Goal: Information Seeking & Learning: Learn about a topic

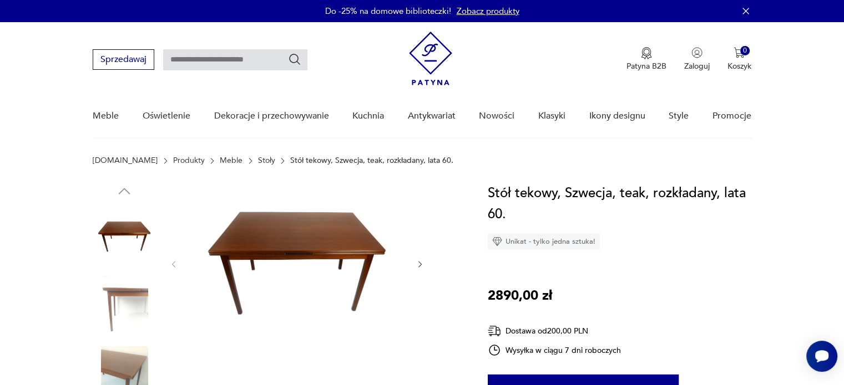
click at [432, 57] on img at bounding box center [430, 59] width 43 height 54
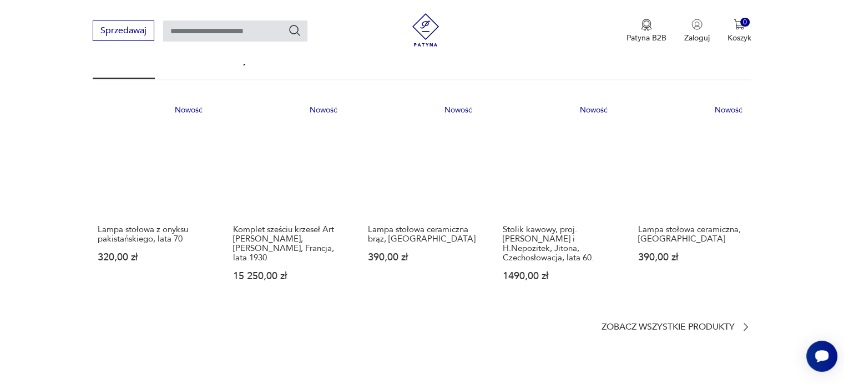
scroll to position [666, 0]
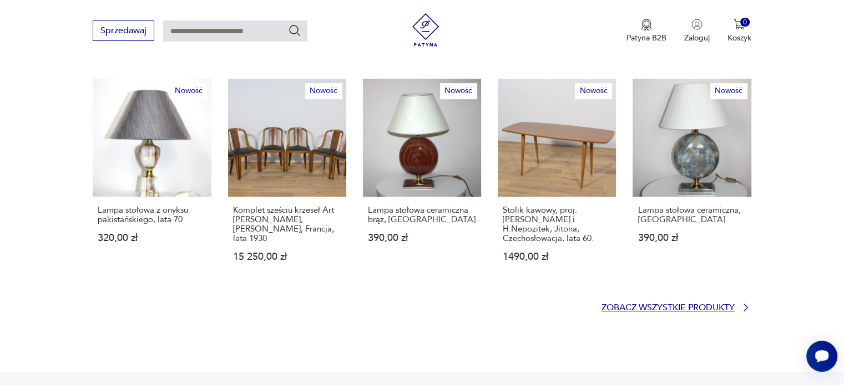
click at [677, 305] on p "Zobacz wszystkie produkty" at bounding box center [667, 308] width 133 height 7
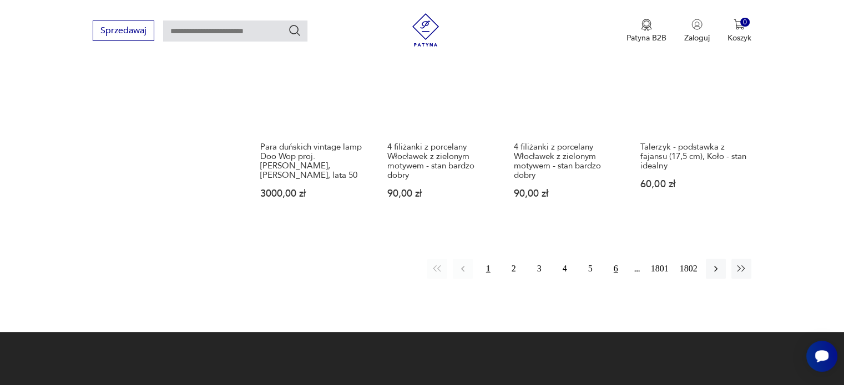
scroll to position [992, 0]
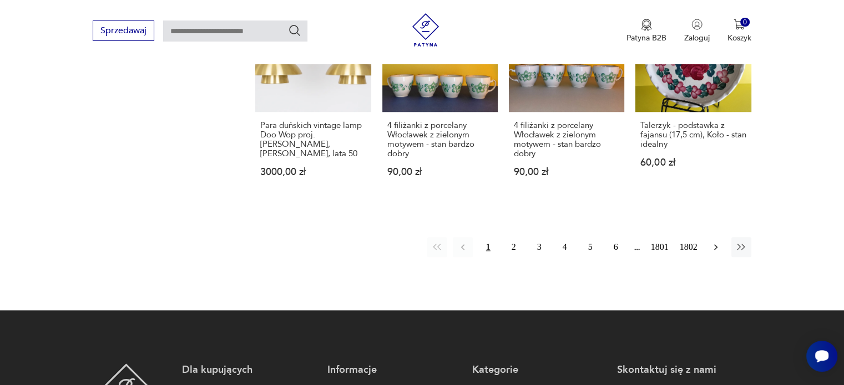
click at [712, 242] on icon "button" at bounding box center [715, 247] width 11 height 11
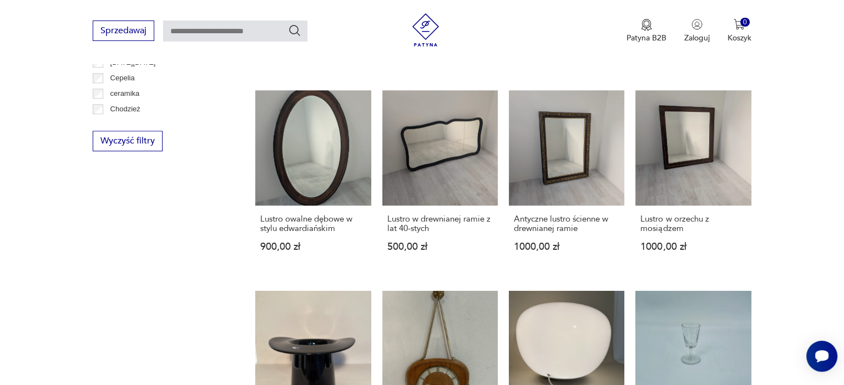
scroll to position [920, 0]
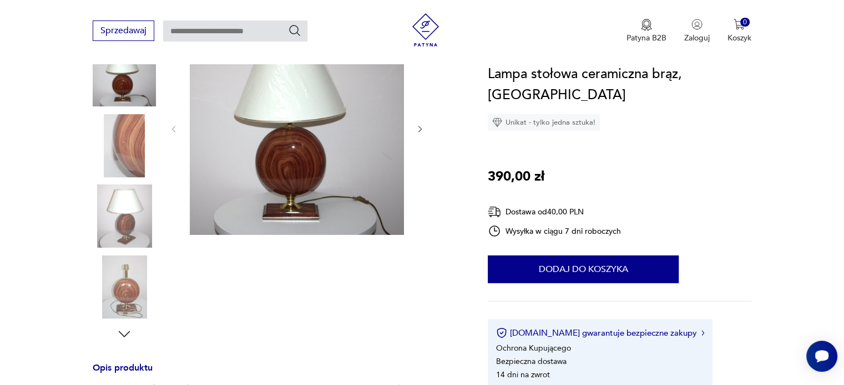
scroll to position [166, 0]
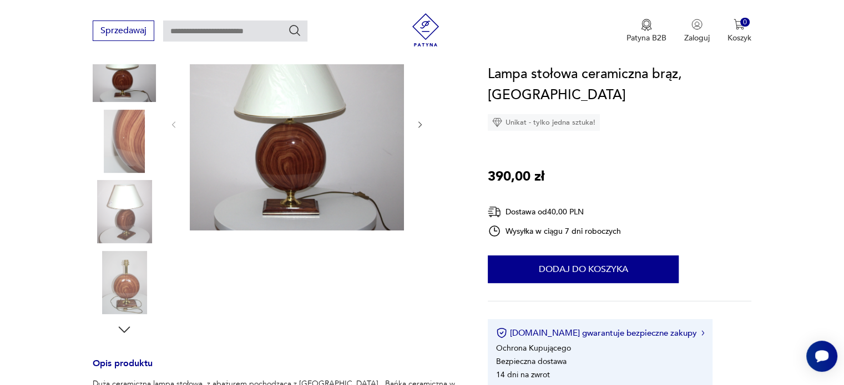
click at [261, 136] on img at bounding box center [297, 124] width 214 height 214
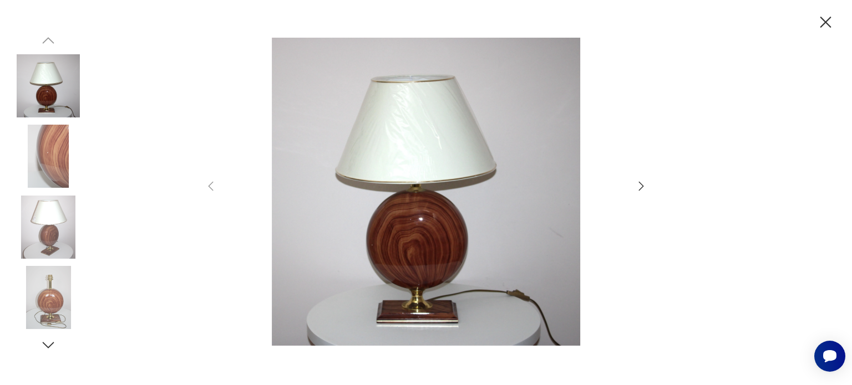
click at [647, 190] on icon "button" at bounding box center [641, 186] width 13 height 13
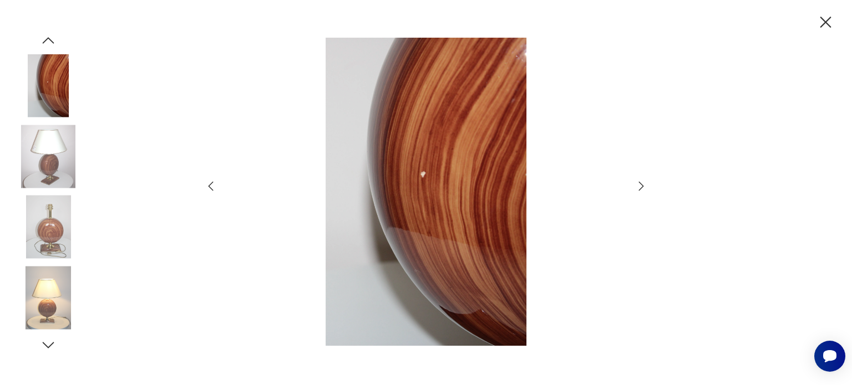
click at [647, 190] on icon "button" at bounding box center [641, 186] width 13 height 13
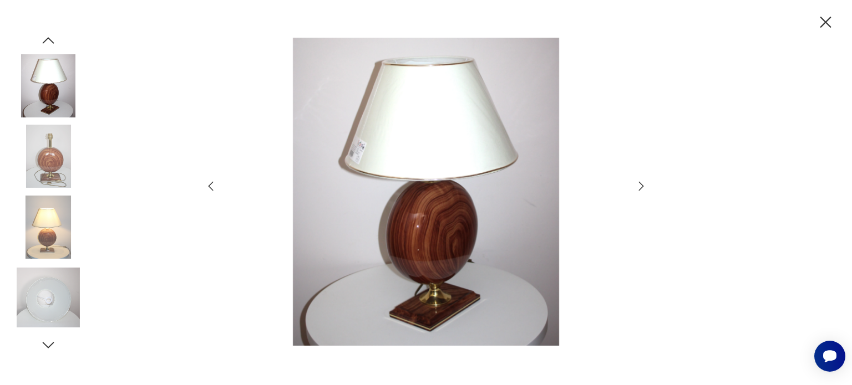
click at [647, 189] on icon "button" at bounding box center [641, 186] width 13 height 13
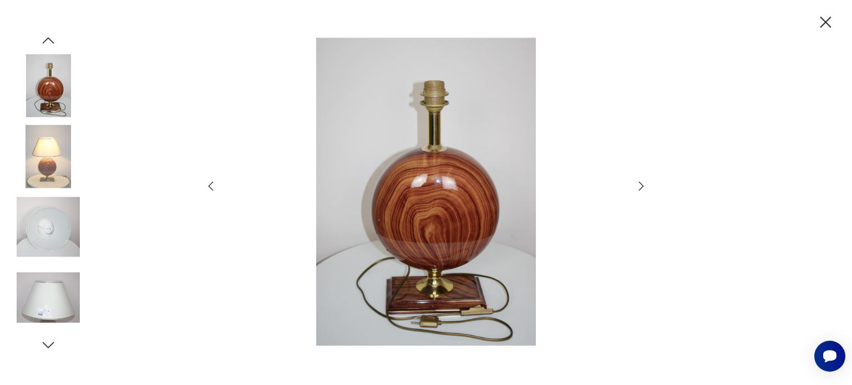
click at [643, 185] on icon "button" at bounding box center [641, 186] width 13 height 13
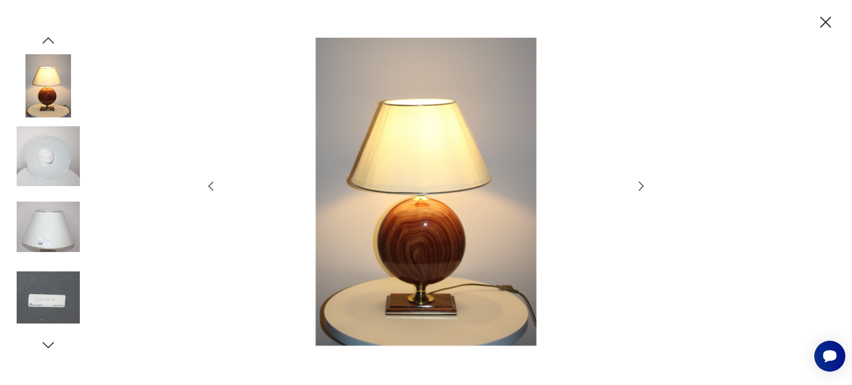
click at [643, 185] on icon "button" at bounding box center [641, 186] width 13 height 13
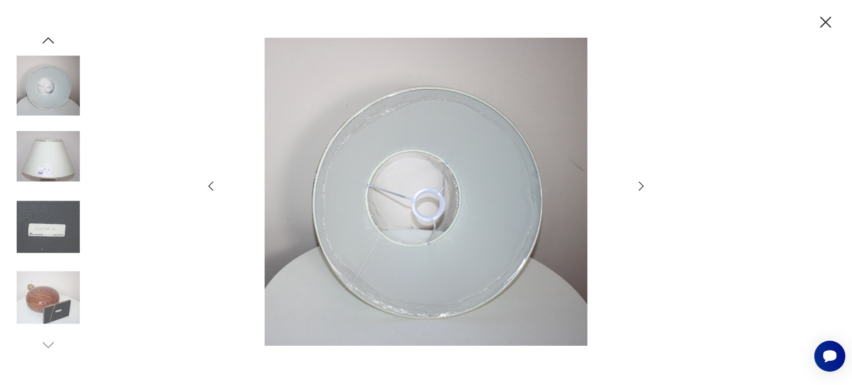
click at [643, 185] on icon "button" at bounding box center [641, 186] width 13 height 13
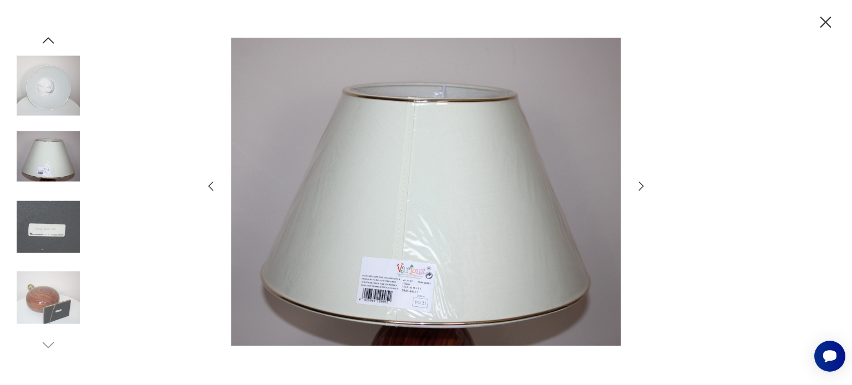
click at [823, 23] on icon "button" at bounding box center [825, 22] width 19 height 19
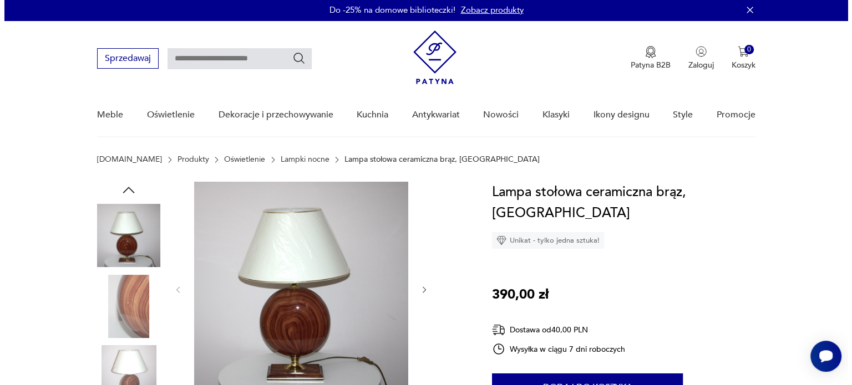
scroll to position [0, 0]
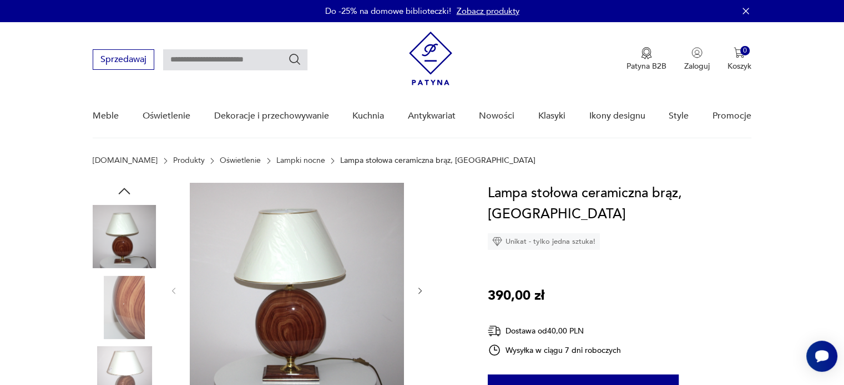
click at [306, 287] on img at bounding box center [297, 290] width 214 height 214
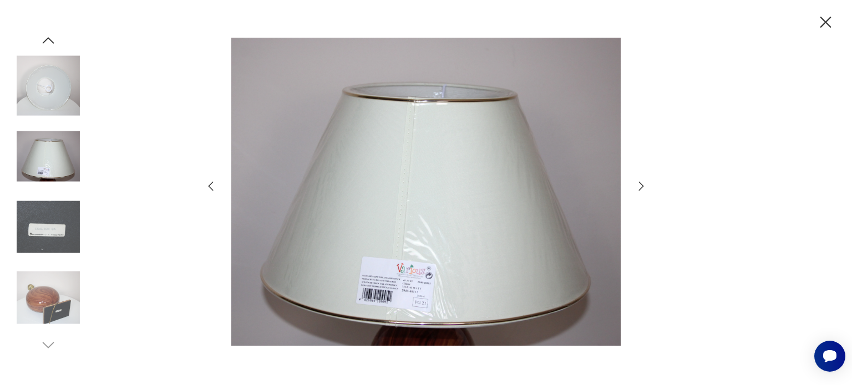
click at [640, 185] on icon "button" at bounding box center [641, 186] width 13 height 13
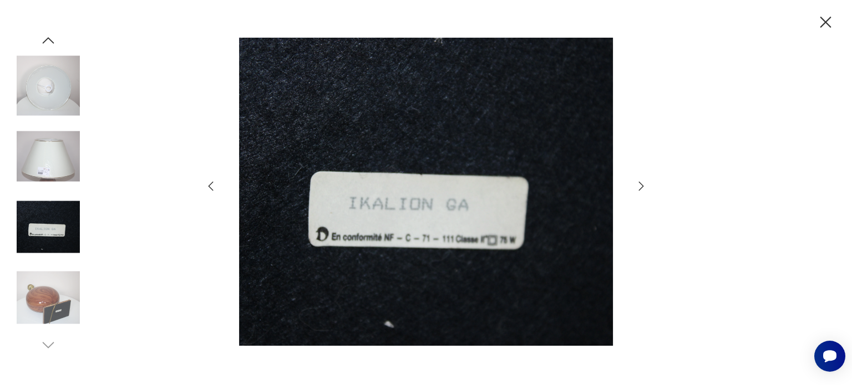
click at [640, 185] on icon "button" at bounding box center [641, 186] width 13 height 13
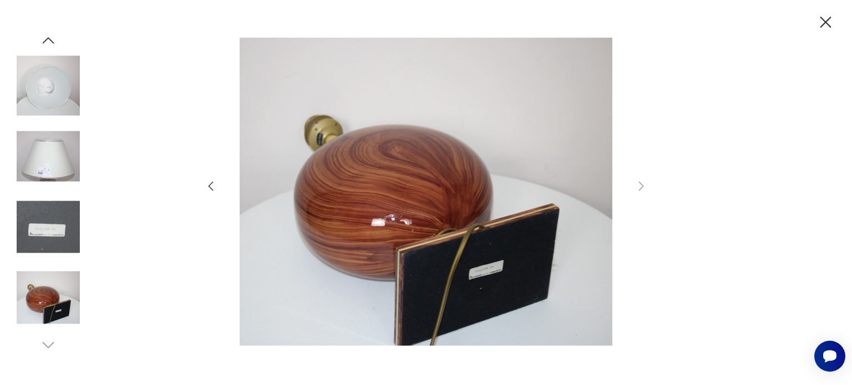
click at [53, 151] on img at bounding box center [48, 156] width 63 height 63
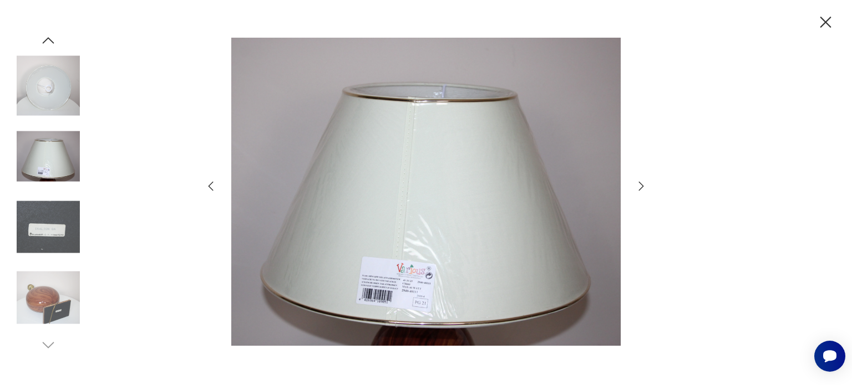
click at [210, 184] on icon "button" at bounding box center [211, 185] width 5 height 9
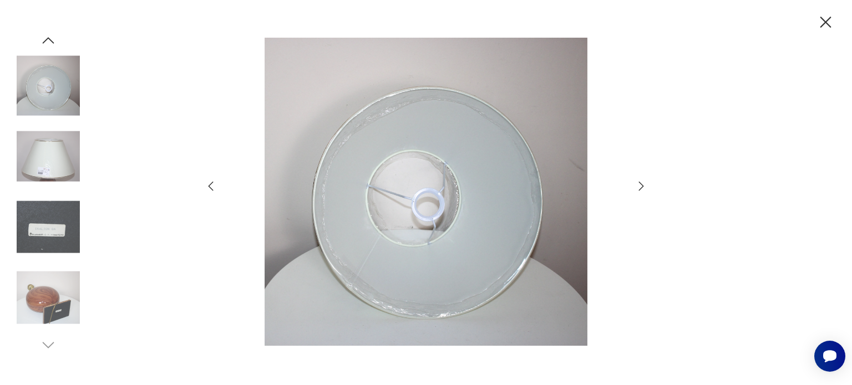
click at [210, 184] on icon "button" at bounding box center [211, 185] width 5 height 9
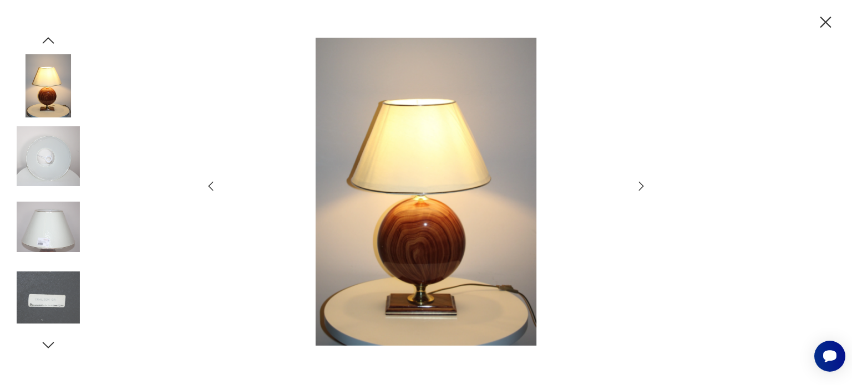
click at [210, 184] on icon "button" at bounding box center [211, 185] width 5 height 9
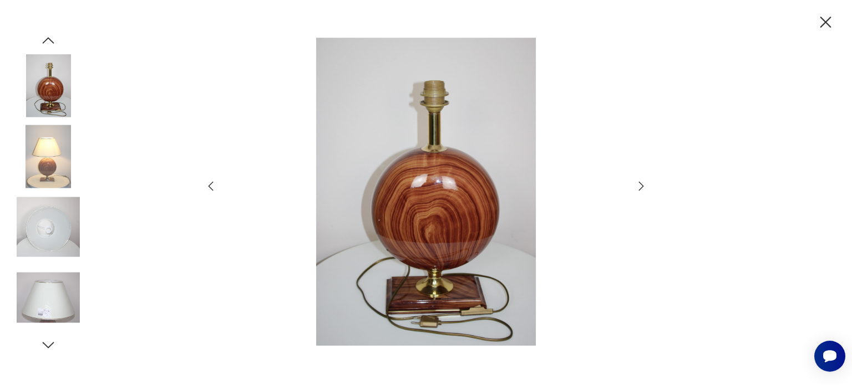
click at [210, 184] on icon "button" at bounding box center [211, 185] width 5 height 9
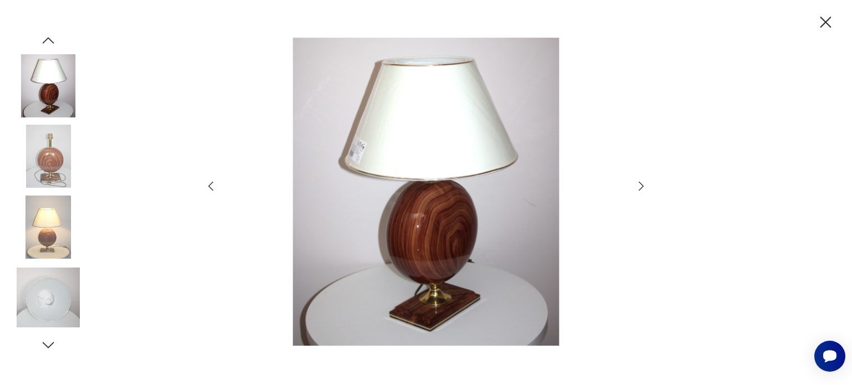
click at [211, 184] on icon "button" at bounding box center [211, 185] width 5 height 9
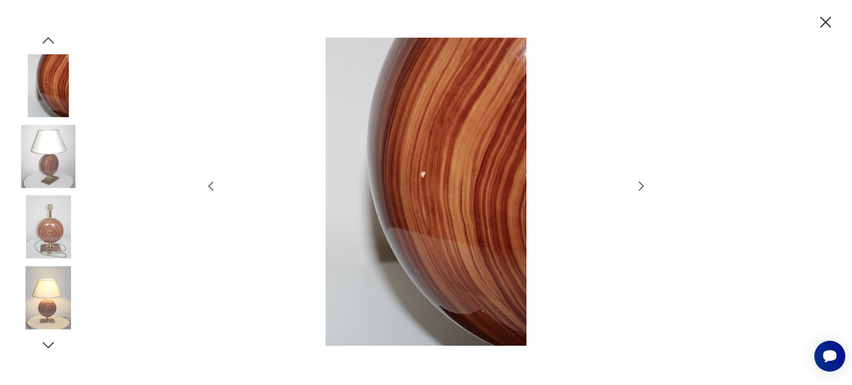
click at [211, 184] on icon "button" at bounding box center [211, 185] width 5 height 9
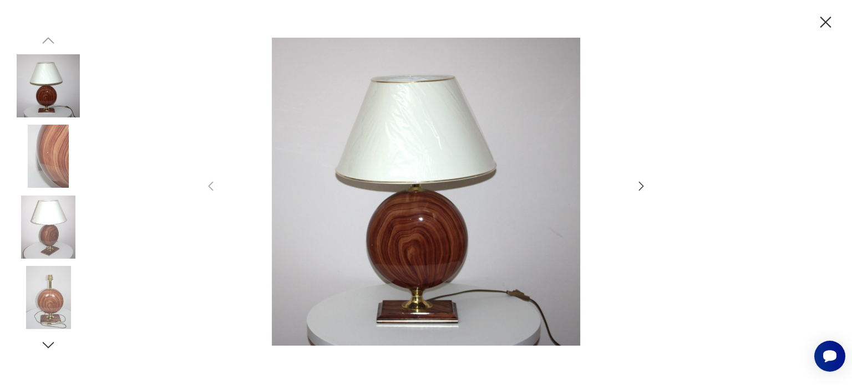
click at [446, 276] on img at bounding box center [426, 192] width 395 height 308
click at [637, 185] on icon "button" at bounding box center [641, 186] width 13 height 13
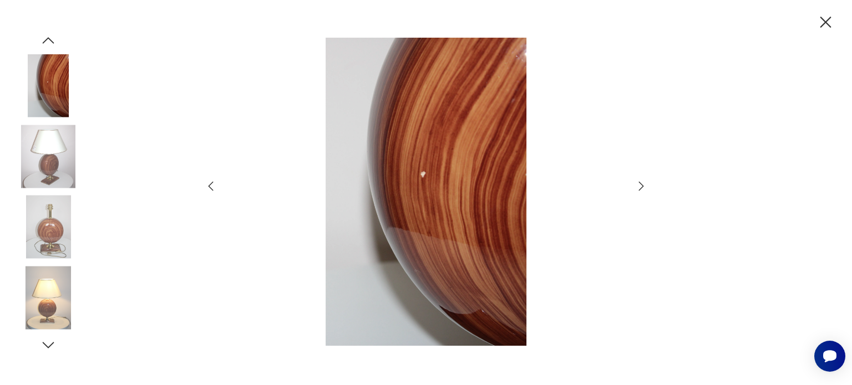
click at [637, 185] on icon "button" at bounding box center [641, 186] width 13 height 13
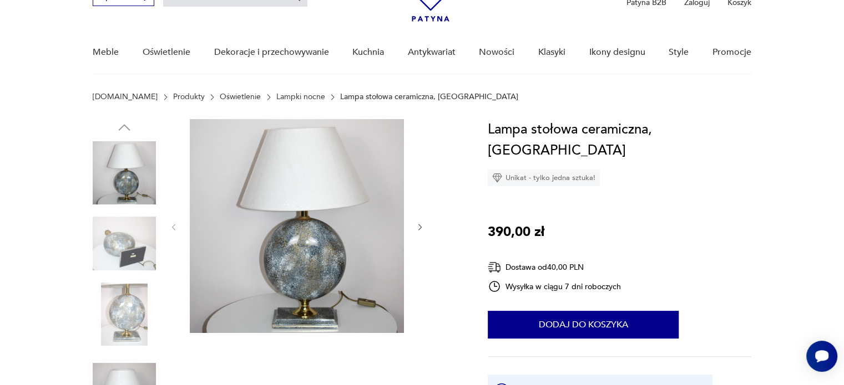
scroll to position [55, 0]
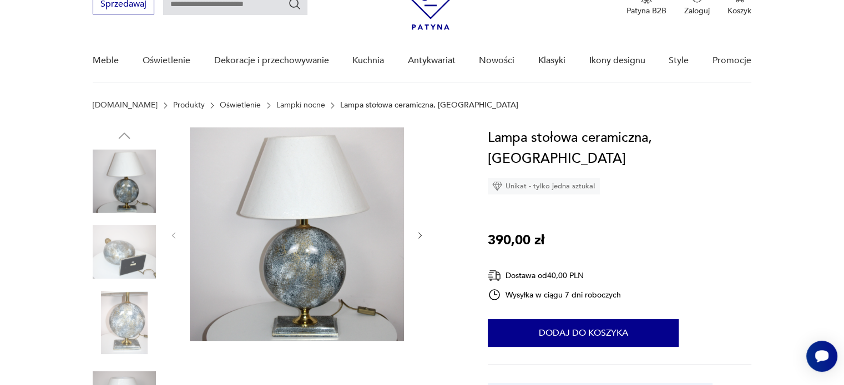
click at [270, 201] on img at bounding box center [297, 235] width 214 height 214
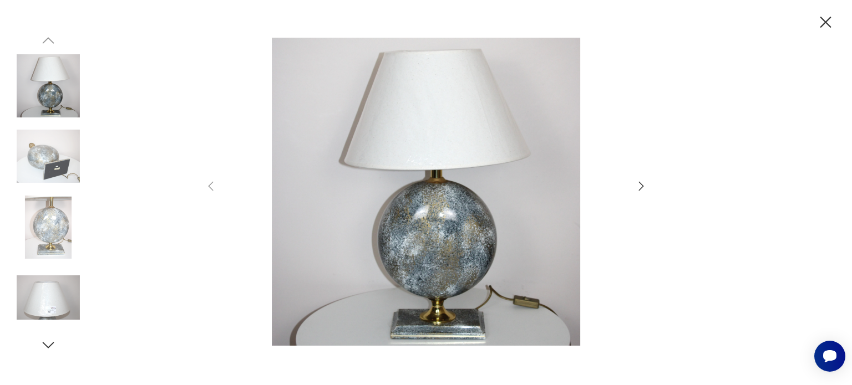
click at [642, 186] on icon "button" at bounding box center [641, 186] width 13 height 13
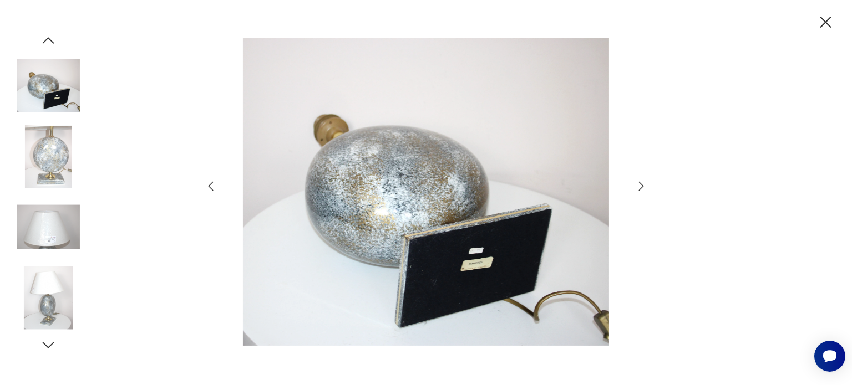
click at [642, 186] on icon "button" at bounding box center [641, 186] width 13 height 13
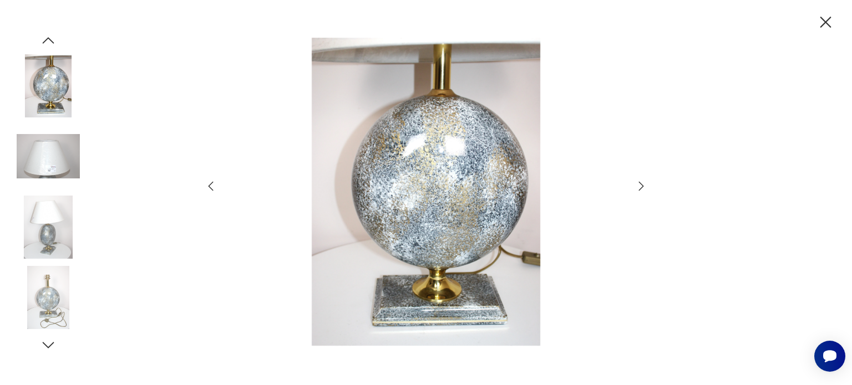
click at [642, 186] on icon "button" at bounding box center [641, 186] width 13 height 13
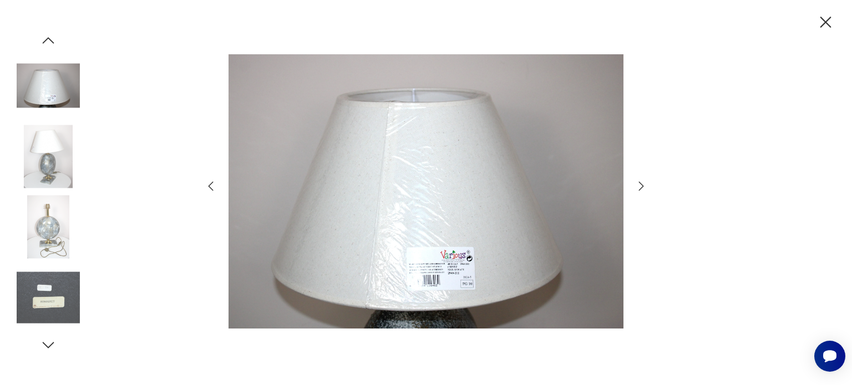
click at [777, 53] on div at bounding box center [426, 192] width 852 height 385
click at [829, 19] on icon "button" at bounding box center [825, 22] width 11 height 11
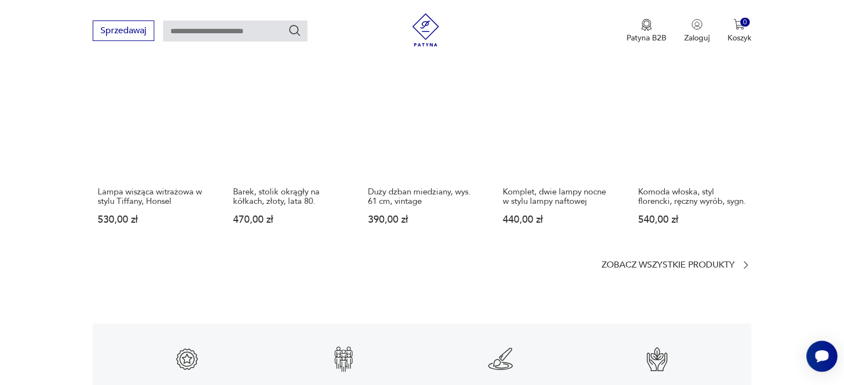
scroll to position [1553, 0]
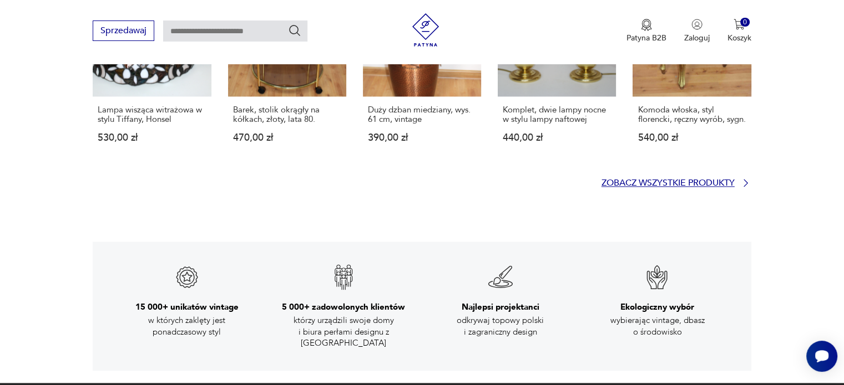
click at [691, 180] on p "Zobacz wszystkie produkty" at bounding box center [667, 183] width 133 height 7
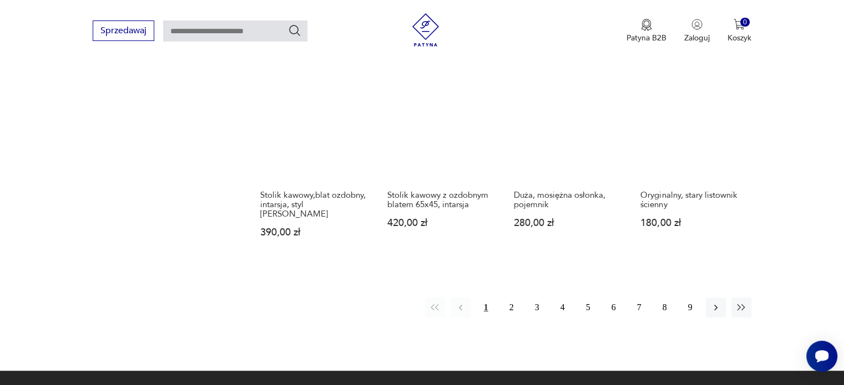
scroll to position [1060, 0]
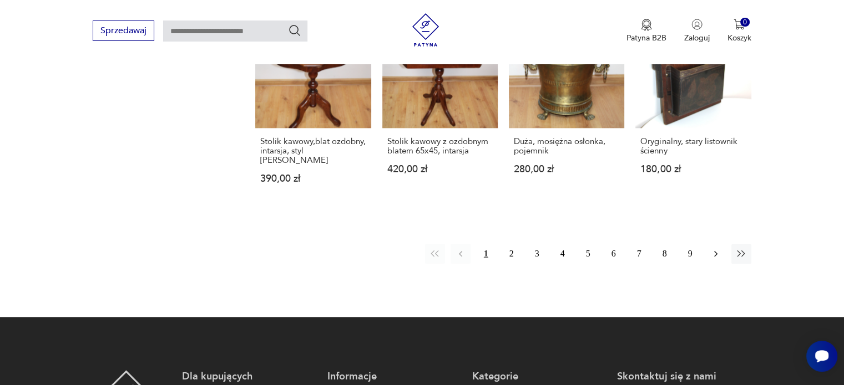
click at [720, 248] on icon "button" at bounding box center [715, 253] width 11 height 11
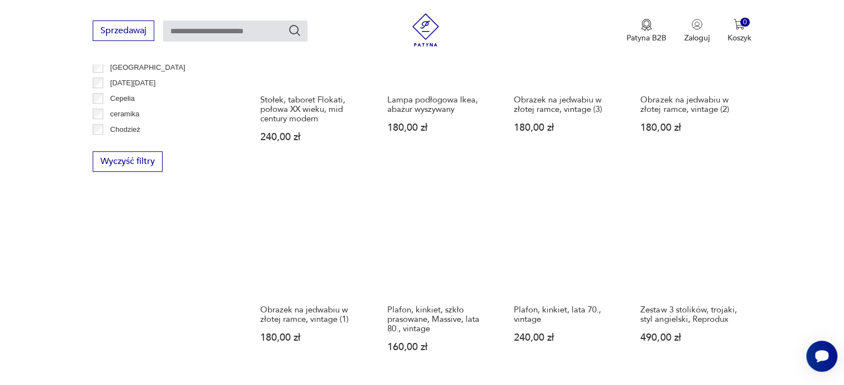
scroll to position [950, 0]
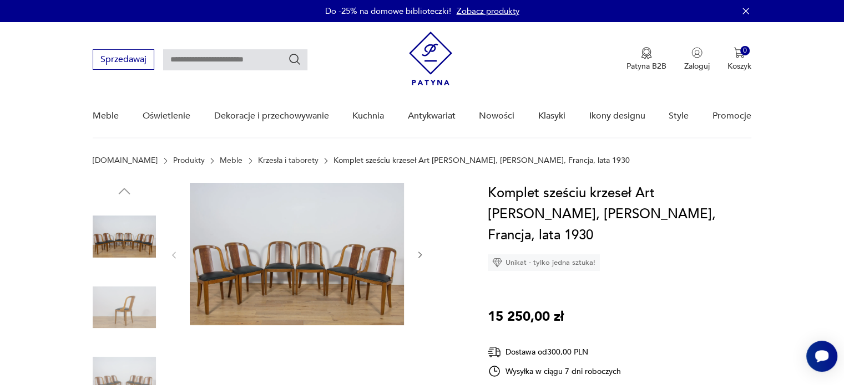
scroll to position [55, 0]
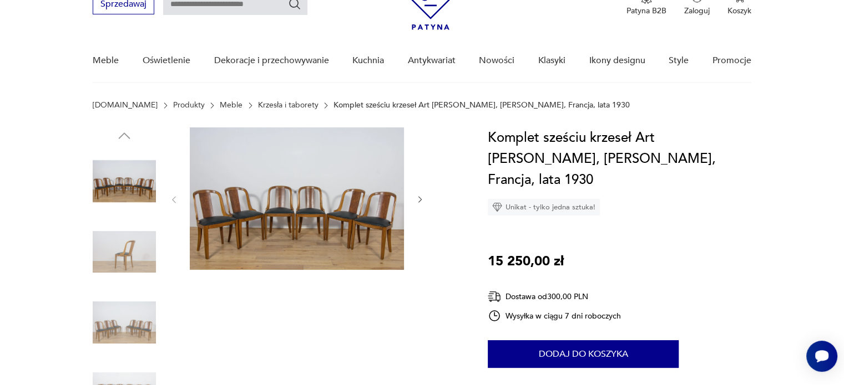
click at [350, 192] on img at bounding box center [297, 199] width 214 height 143
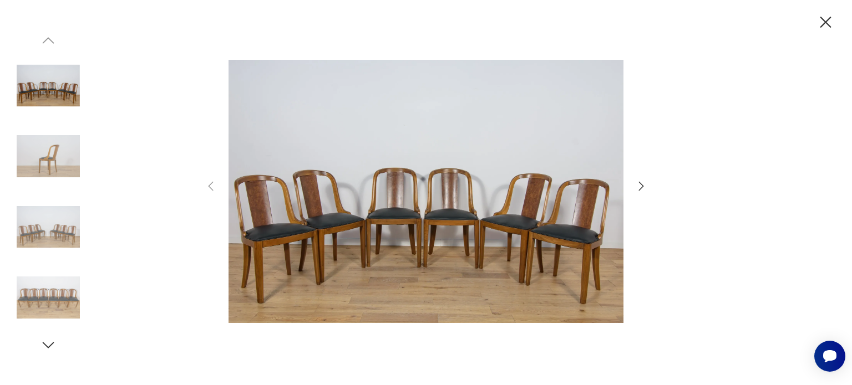
click at [819, 18] on icon "button" at bounding box center [825, 22] width 19 height 19
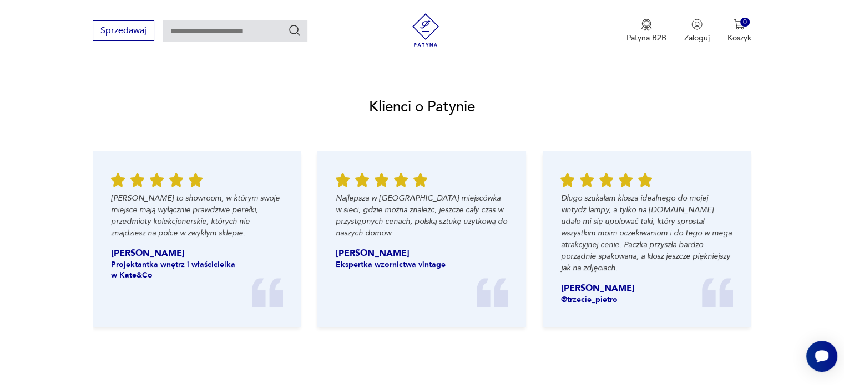
scroll to position [1387, 0]
